Goal: Task Accomplishment & Management: Manage account settings

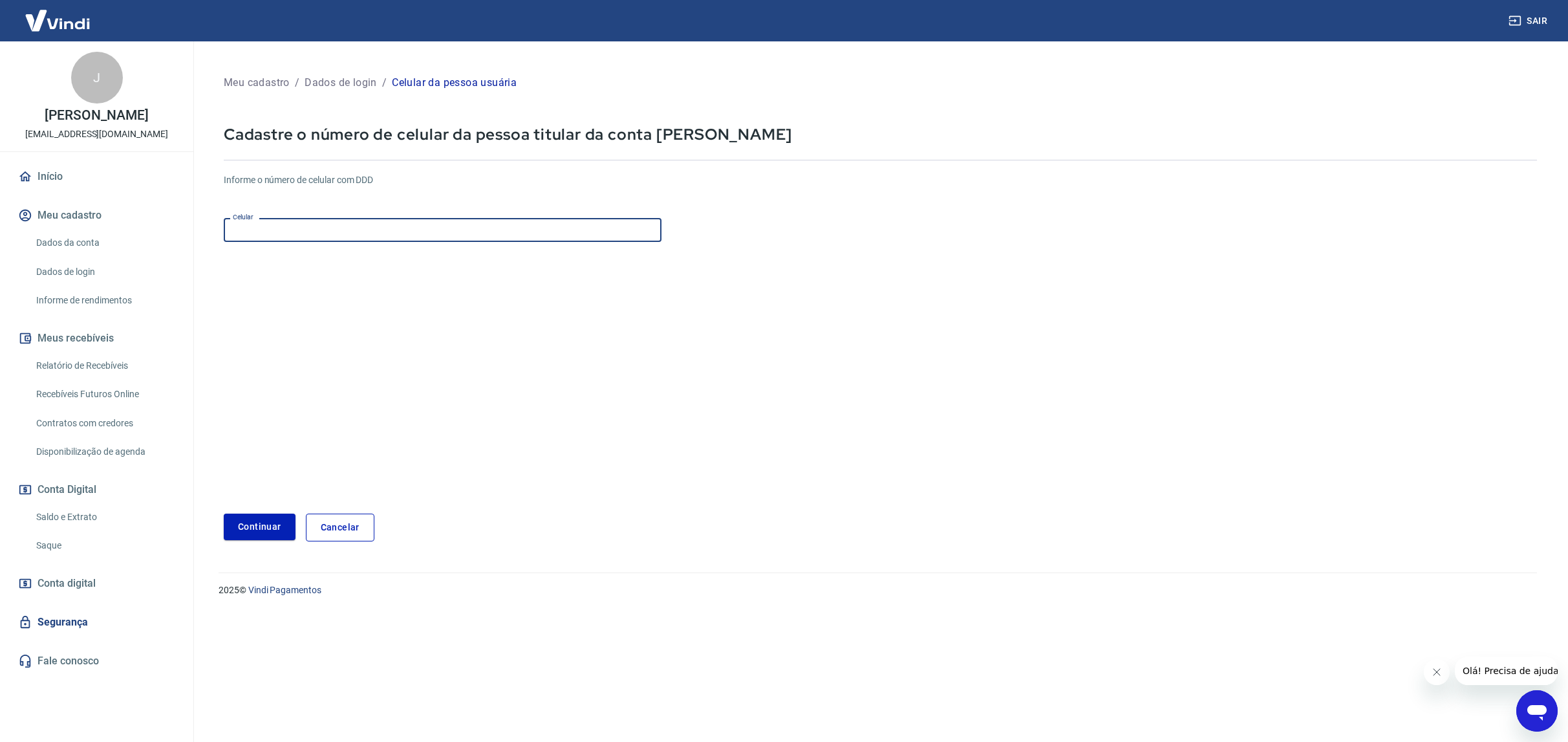
click at [271, 232] on input "Celular" at bounding box center [442, 230] width 438 height 24
type input "[PHONE_NUMBER]"
click at [243, 516] on button "Continuar" at bounding box center [259, 527] width 71 height 26
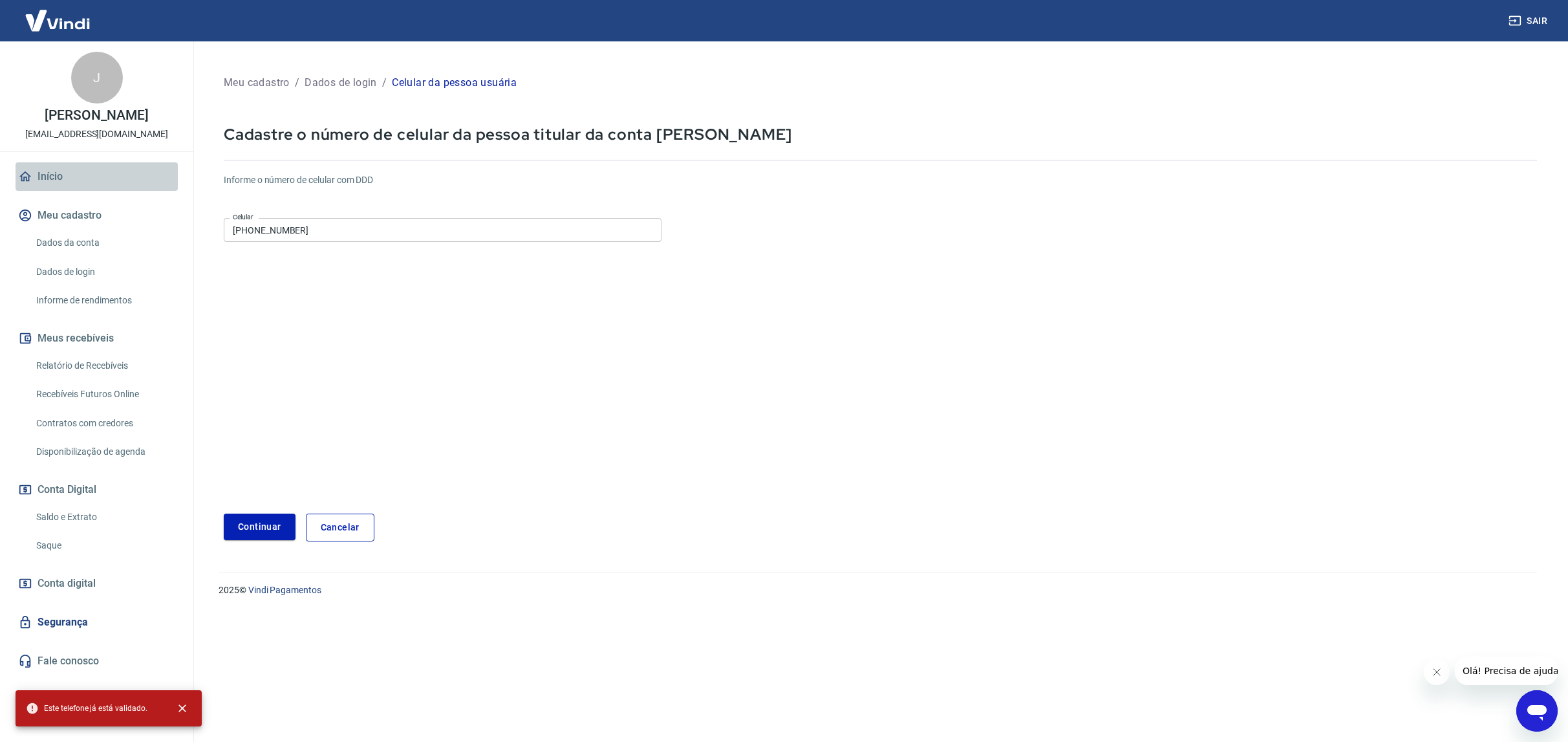
click at [40, 176] on link "Início" at bounding box center [96, 176] width 162 height 28
